Goal: Task Accomplishment & Management: Manage account settings

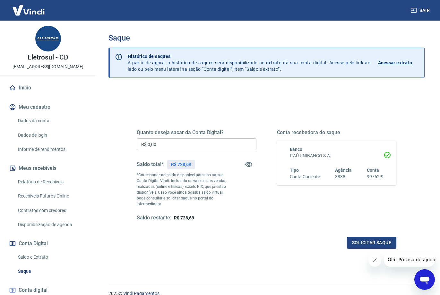
drag, startPoint x: 167, startPoint y: 145, endPoint x: 49, endPoint y: 127, distance: 119.7
click at [50, 127] on div "Sair Eletrosul - CD [EMAIL_ADDRESS][DOMAIN_NAME] Início Meu cadastro Dados da c…" at bounding box center [220, 147] width 440 height 295
type input "R$ 728,69"
click at [361, 241] on button "Solicitar saque" at bounding box center [371, 242] width 49 height 12
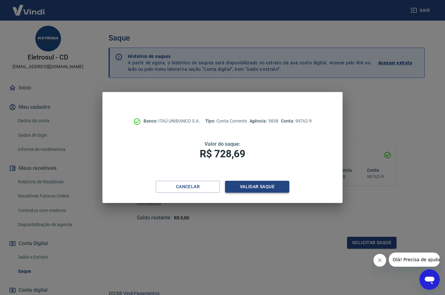
click at [263, 191] on button "Validar saque" at bounding box center [257, 187] width 64 height 12
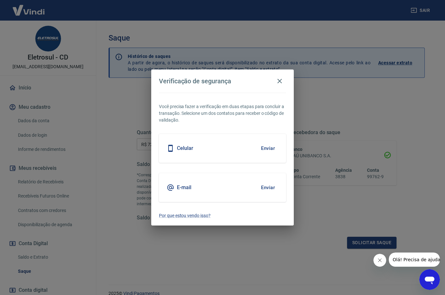
click at [267, 188] on button "Enviar" at bounding box center [268, 187] width 21 height 13
click at [376, 262] on button "Fechar mensagem da empresa" at bounding box center [379, 259] width 13 height 13
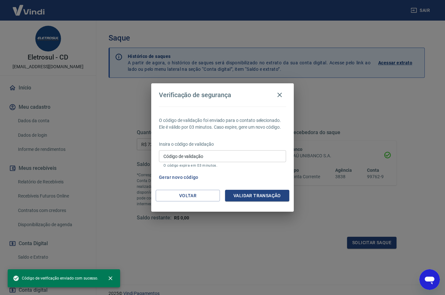
click at [196, 149] on div "Insira o código de validação Código de validação Código de validação O código e…" at bounding box center [222, 155] width 127 height 28
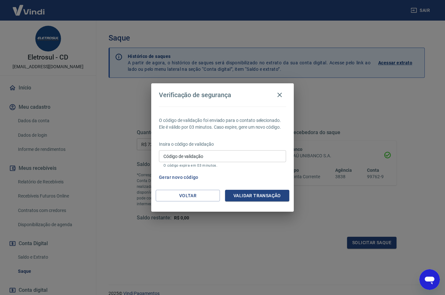
click at [196, 151] on input "Código de validação" at bounding box center [222, 156] width 127 height 12
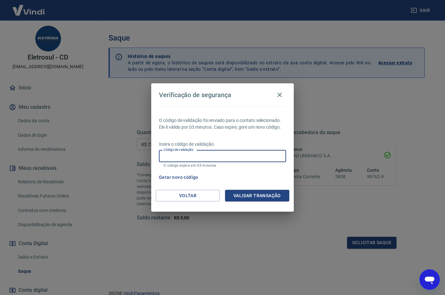
click at [204, 152] on input "Código de validação" at bounding box center [222, 156] width 127 height 12
type input "473170"
click at [247, 195] on button "Validar transação" at bounding box center [257, 196] width 64 height 12
